Goal: Information Seeking & Learning: Check status

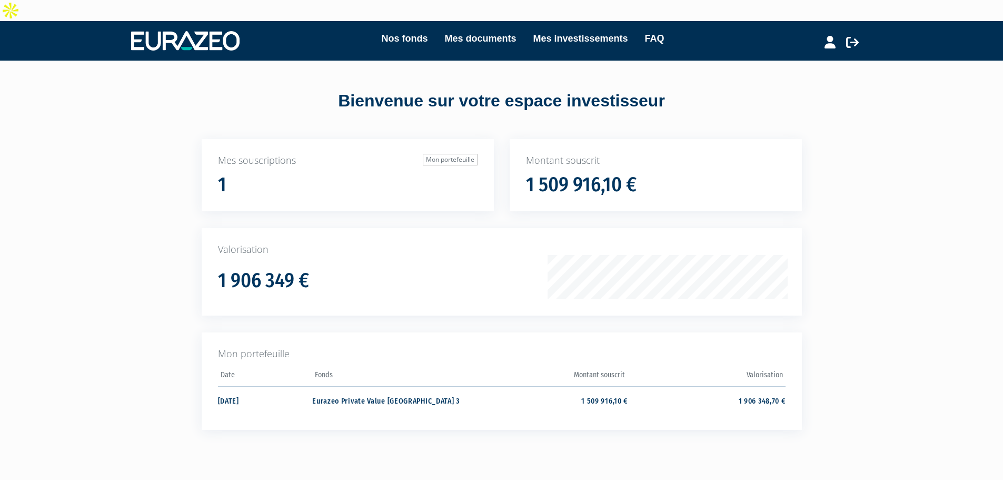
click at [748, 386] on td "1 906 348,70 €" at bounding box center [706, 400] width 157 height 28
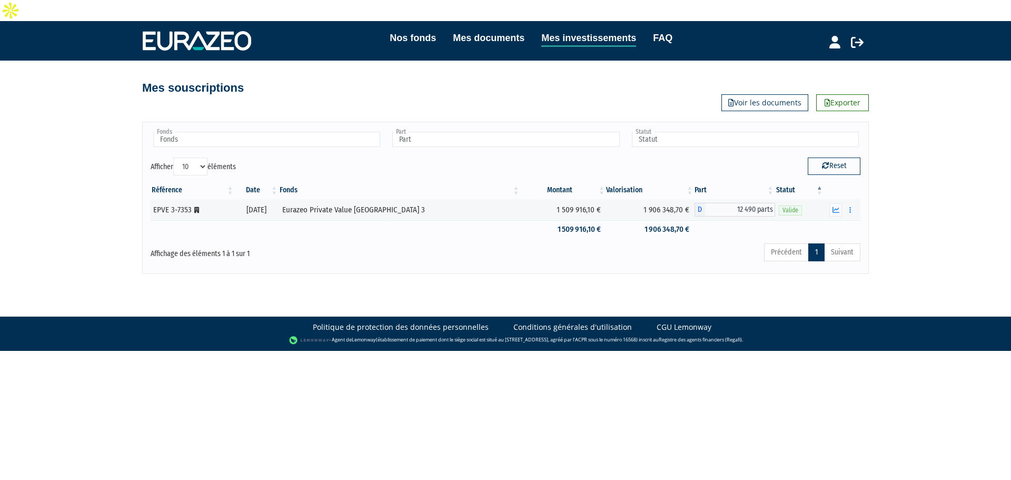
click at [835, 206] on icon "button" at bounding box center [835, 209] width 7 height 7
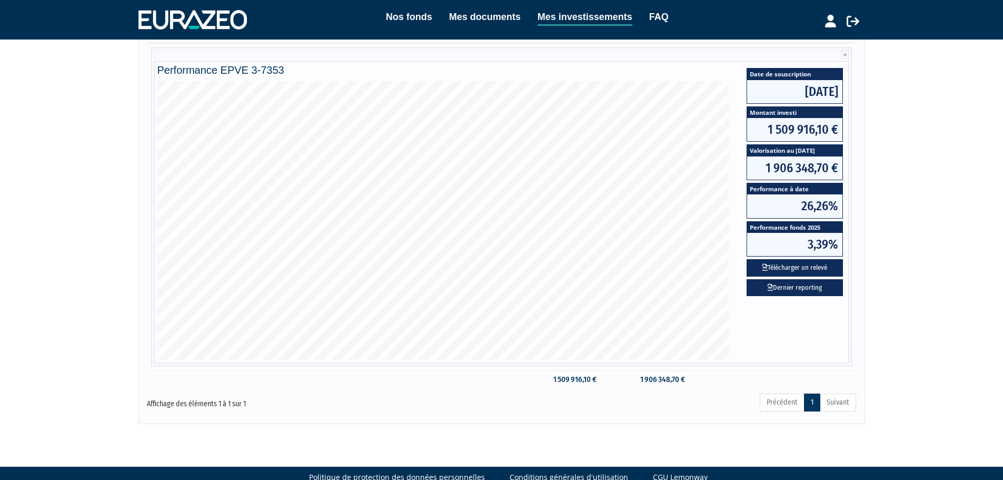
scroll to position [19, 0]
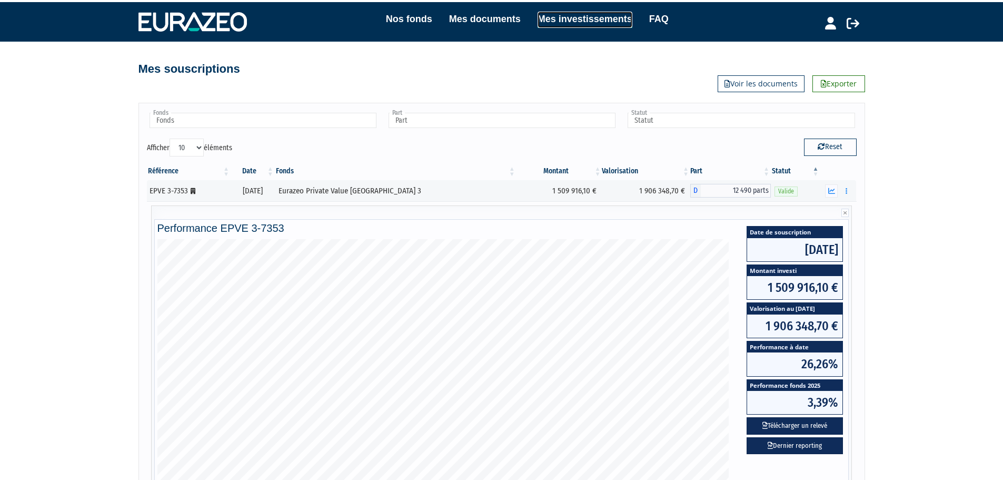
click at [599, 16] on link "Mes investissements" at bounding box center [585, 20] width 95 height 16
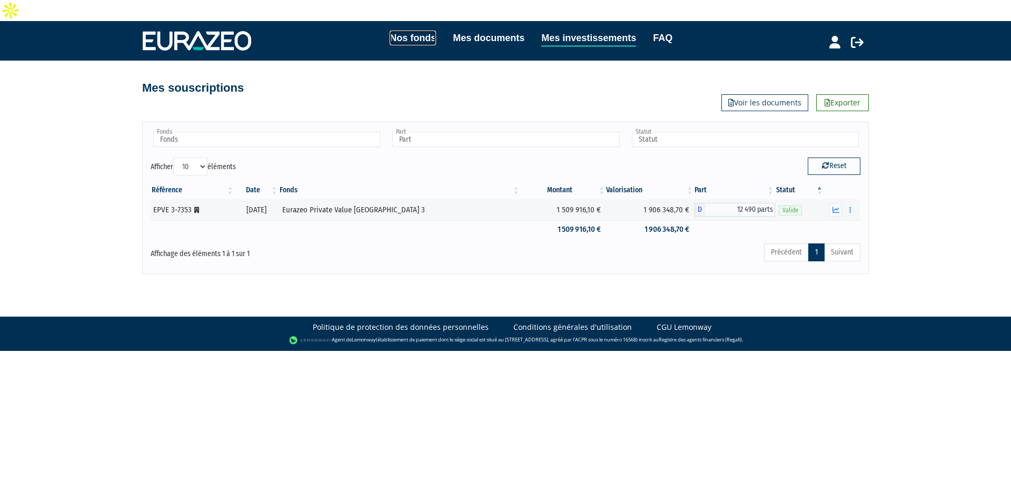
click at [401, 31] on link "Nos fonds" at bounding box center [413, 38] width 46 height 15
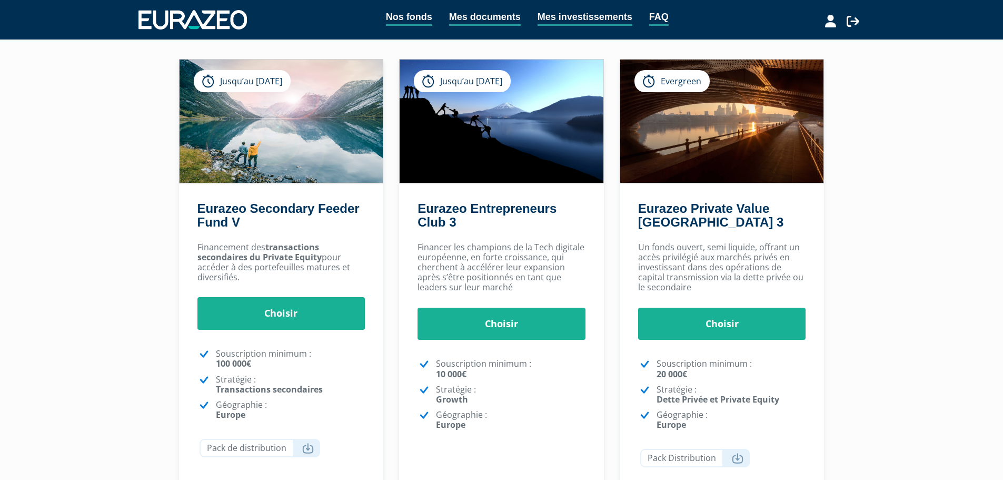
scroll to position [65, 0]
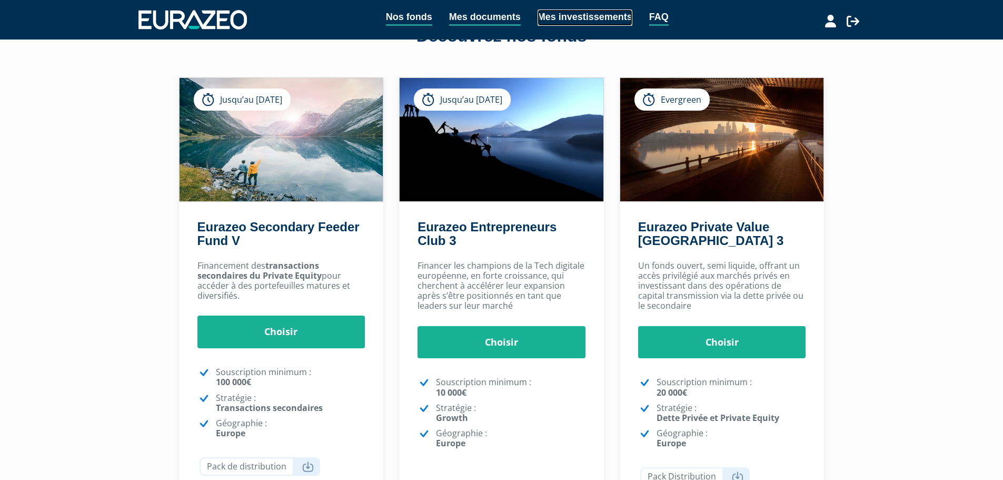
click at [603, 21] on link "Mes investissements" at bounding box center [585, 17] width 95 height 16
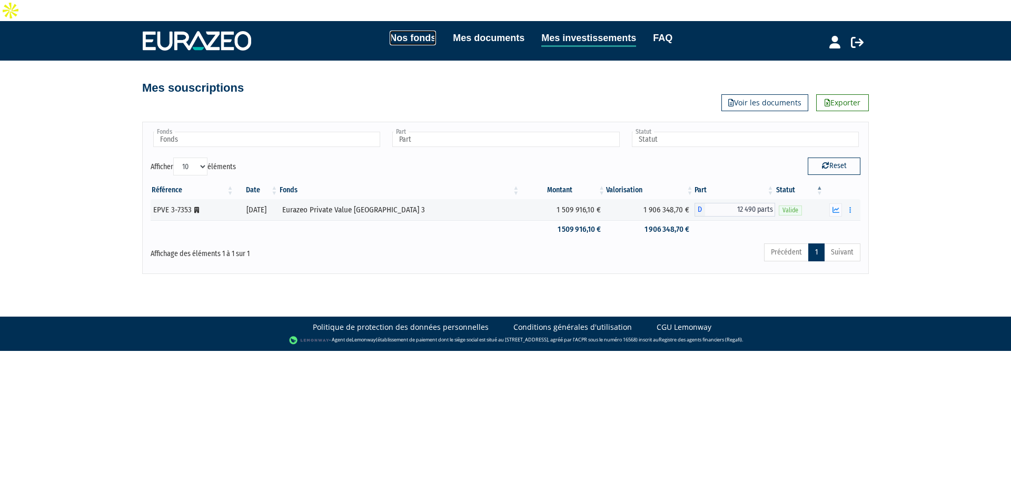
click at [404, 31] on link "Nos fonds" at bounding box center [413, 38] width 46 height 15
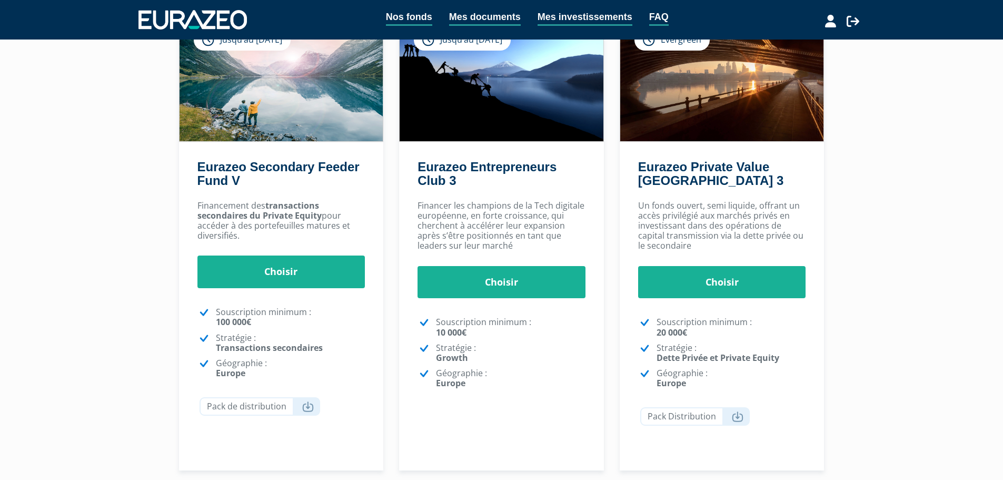
scroll to position [117, 0]
